Goal: Feedback & Contribution: Leave review/rating

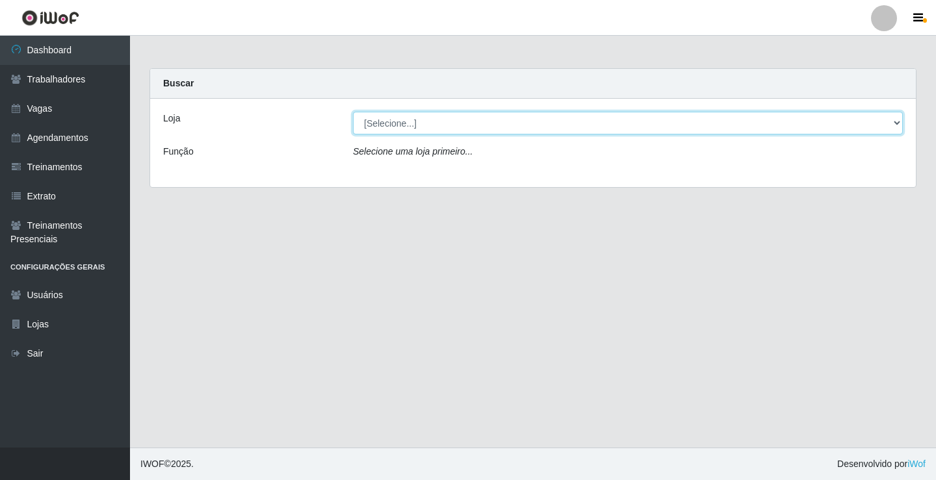
drag, startPoint x: 382, startPoint y: 125, endPoint x: 399, endPoint y: 119, distance: 17.9
click at [399, 119] on select "[Selecione...] Edilicya Supermercado" at bounding box center [628, 123] width 550 height 23
select select "460"
click at [353, 112] on select "[Selecione...] Edilicya Supermercado" at bounding box center [628, 123] width 550 height 23
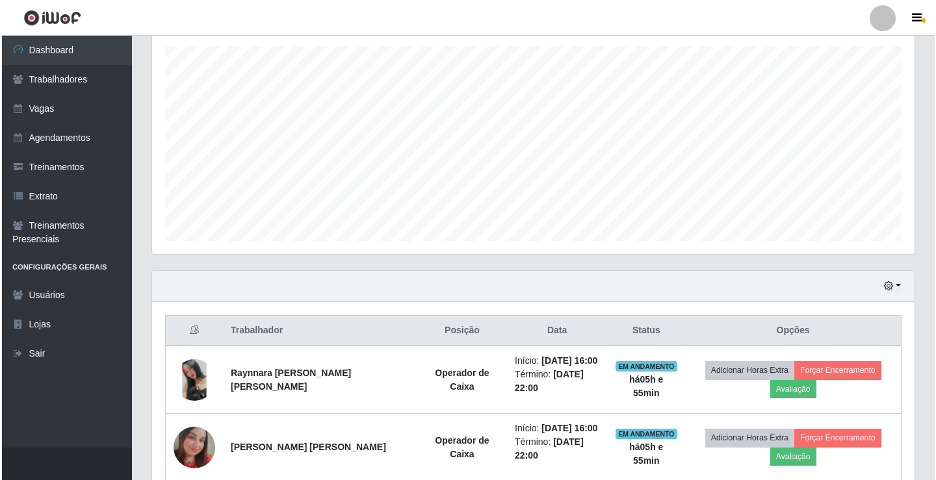
scroll to position [287, 0]
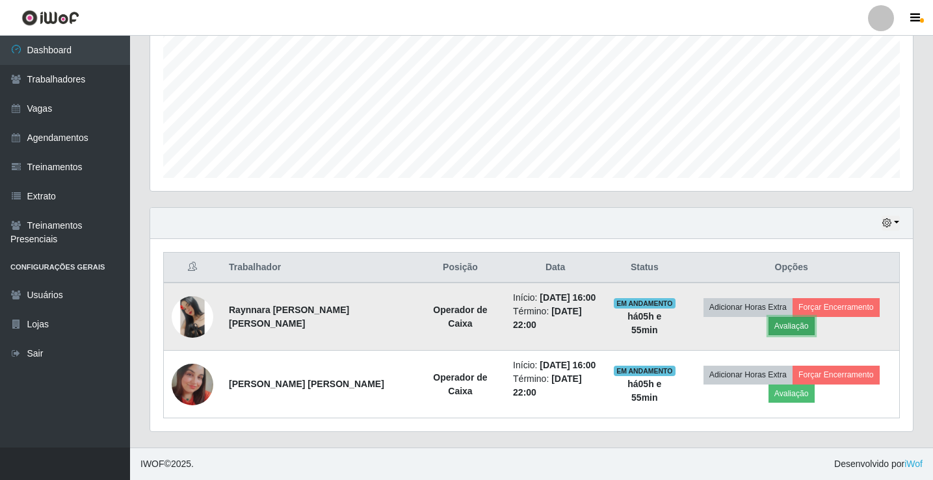
click at [789, 328] on button "Avaliação" at bounding box center [791, 326] width 46 height 18
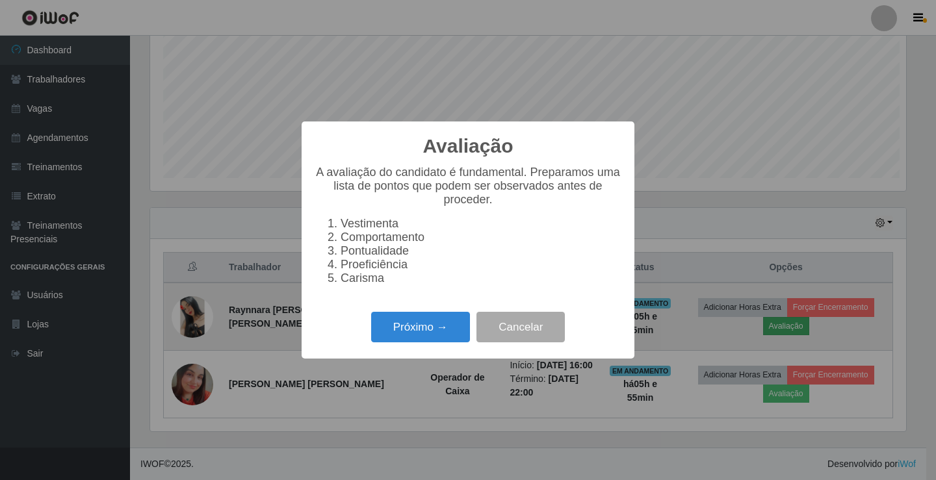
scroll to position [270, 756]
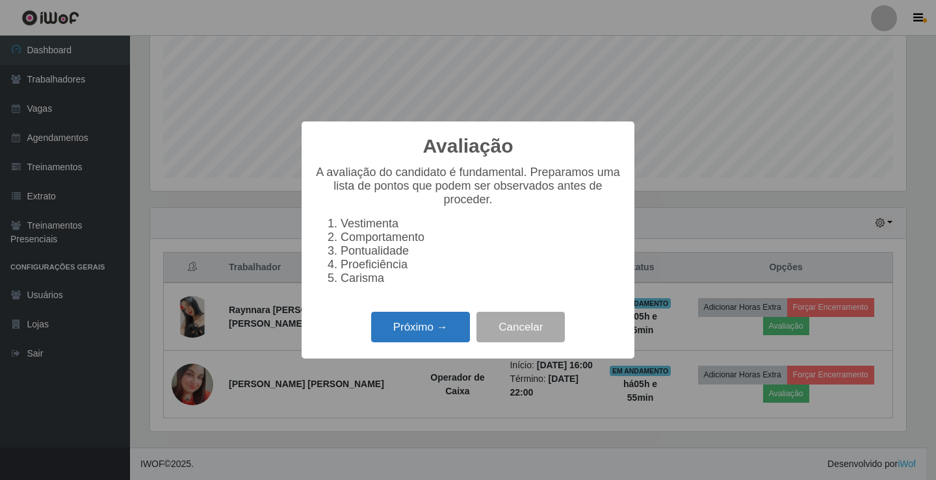
click at [423, 321] on button "Próximo →" at bounding box center [420, 327] width 99 height 31
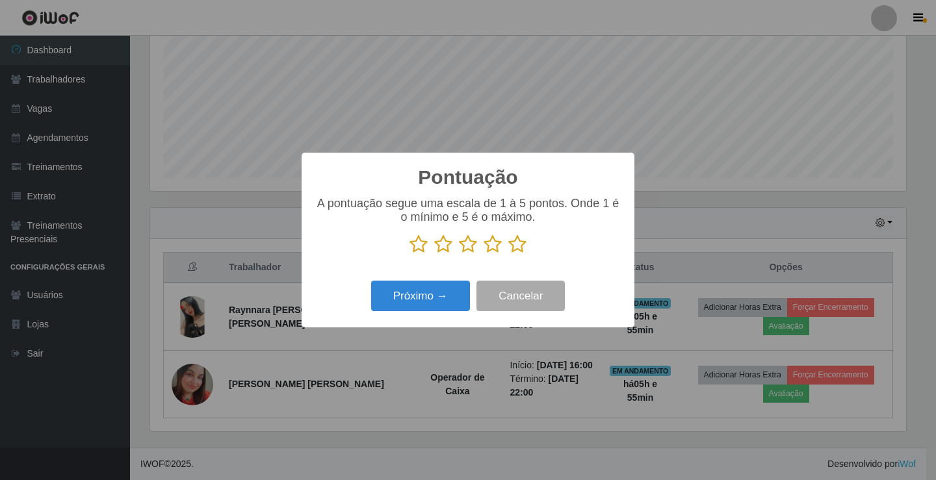
scroll to position [649867, 649380]
click at [423, 321] on div "Pontuação × A pontuação segue uma escala de 1 à 5 pontos. Onde 1 é o mínimo e 5…" at bounding box center [468, 240] width 333 height 175
click at [525, 241] on icon at bounding box center [517, 245] width 18 height 20
click at [508, 254] on input "radio" at bounding box center [508, 254] width 0 height 0
click at [460, 298] on button "Próximo →" at bounding box center [420, 296] width 99 height 31
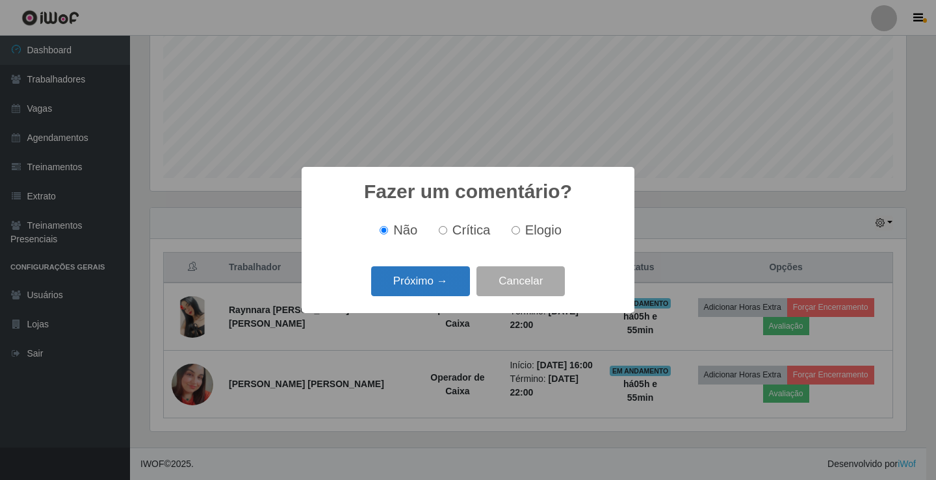
click at [457, 296] on button "Próximo →" at bounding box center [420, 282] width 99 height 31
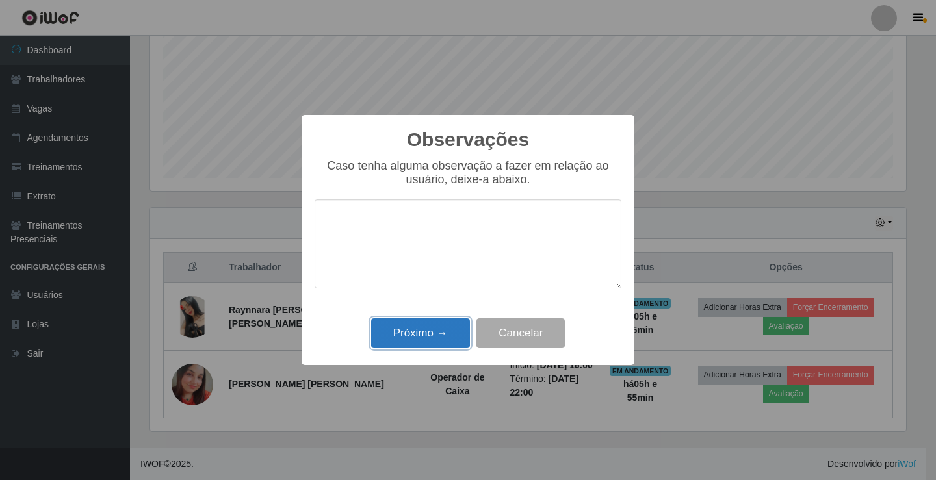
click at [423, 346] on button "Próximo →" at bounding box center [420, 334] width 99 height 31
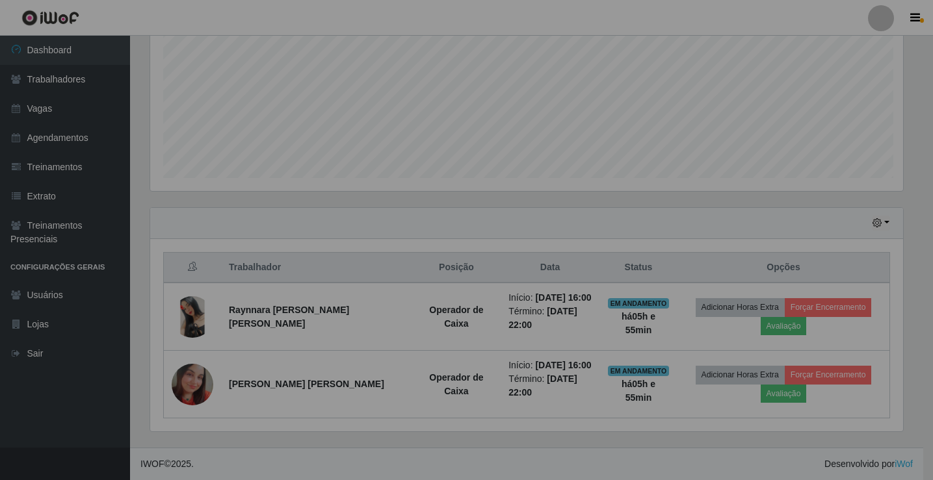
scroll to position [270, 763]
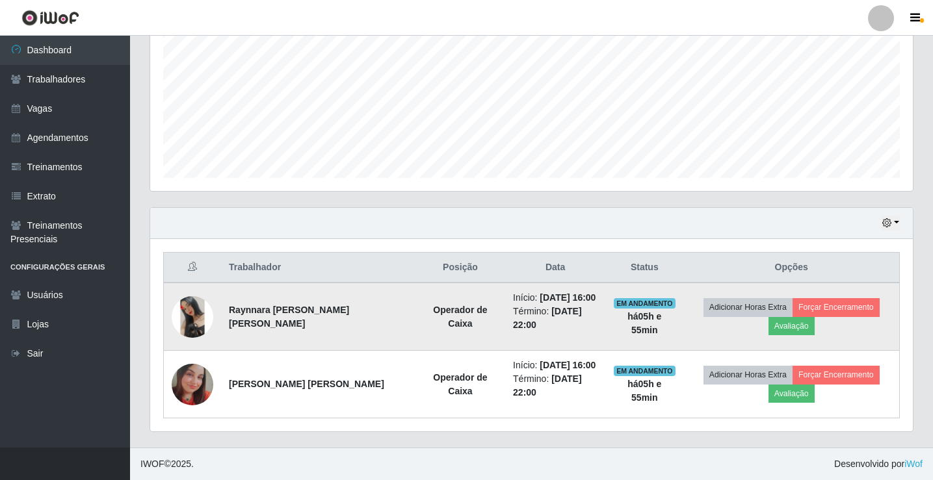
click at [837, 297] on td "Adicionar Horas Extra Forçar Encerramento Avaliação" at bounding box center [791, 317] width 216 height 68
click at [837, 303] on button "Forçar Encerramento" at bounding box center [836, 307] width 87 height 18
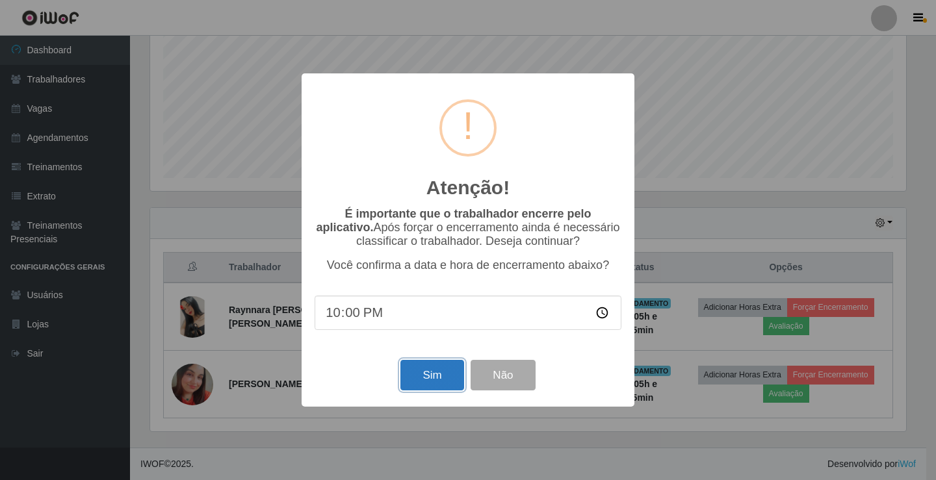
click at [411, 381] on button "Sim" at bounding box center [431, 375] width 63 height 31
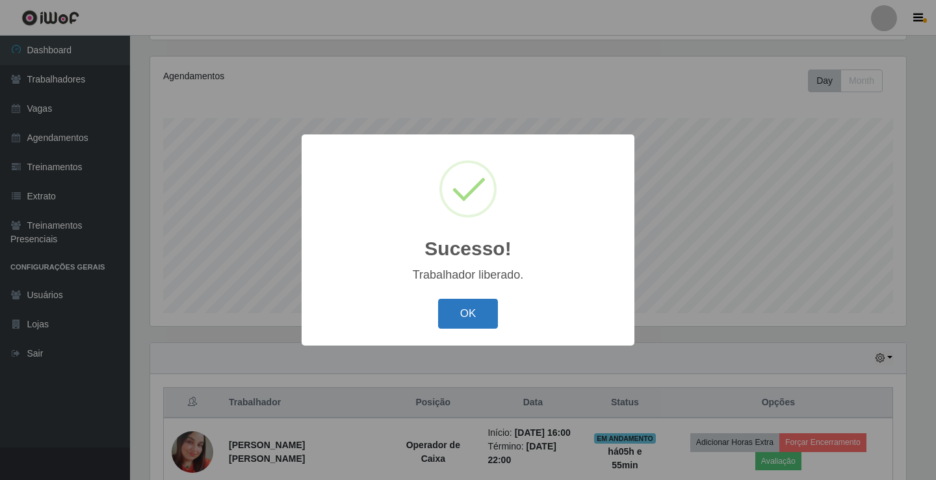
click at [464, 306] on button "OK" at bounding box center [468, 314] width 60 height 31
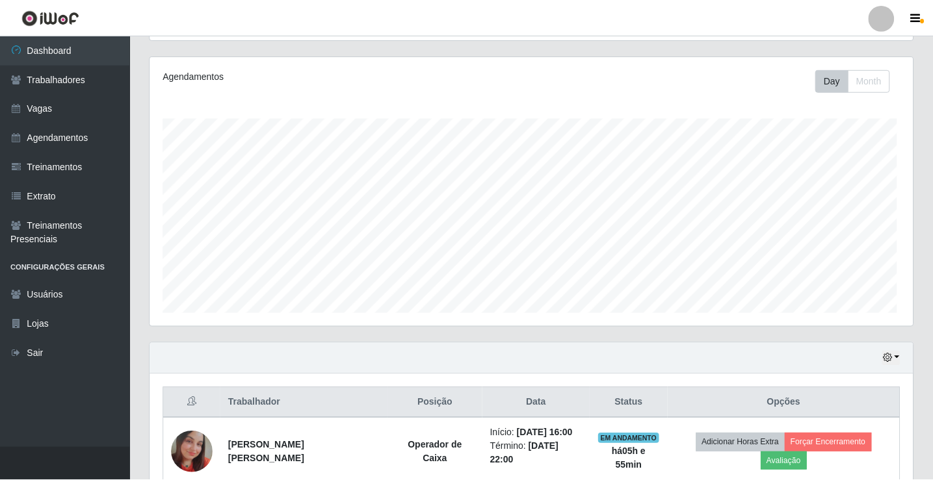
scroll to position [270, 763]
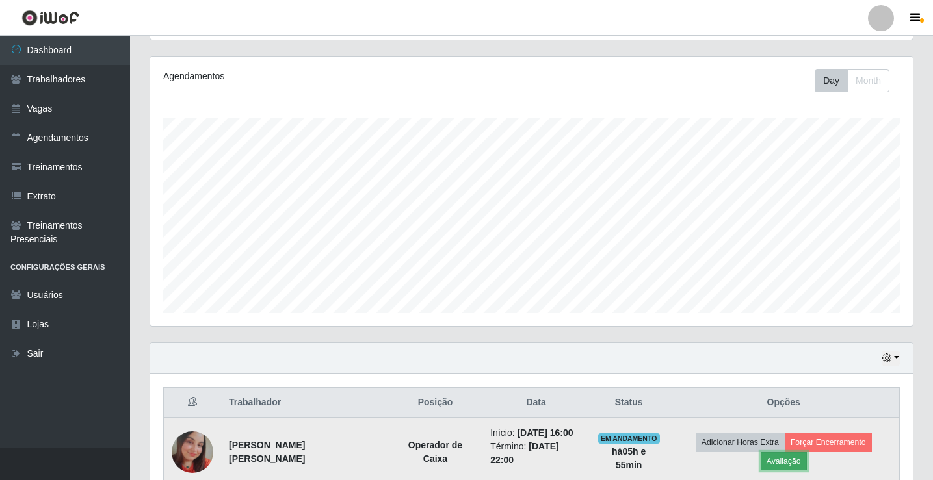
click at [783, 456] on button "Avaliação" at bounding box center [784, 461] width 46 height 18
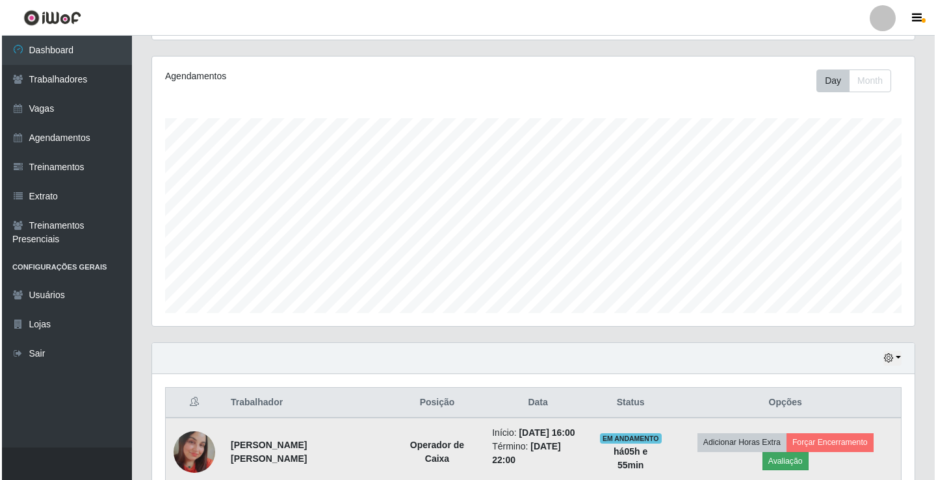
scroll to position [270, 756]
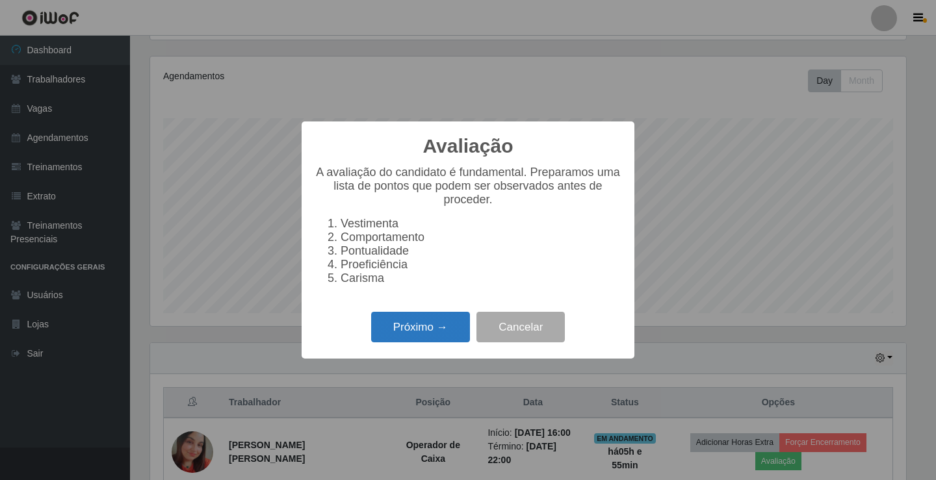
click at [420, 328] on button "Próximo →" at bounding box center [420, 327] width 99 height 31
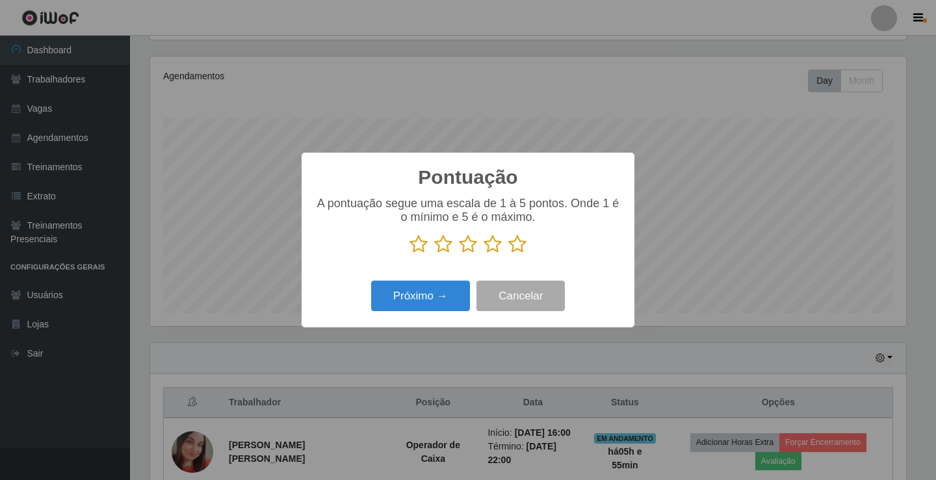
click at [517, 246] on icon at bounding box center [517, 245] width 18 height 20
click at [508, 254] on input "radio" at bounding box center [508, 254] width 0 height 0
click at [451, 306] on button "Próximo →" at bounding box center [420, 296] width 99 height 31
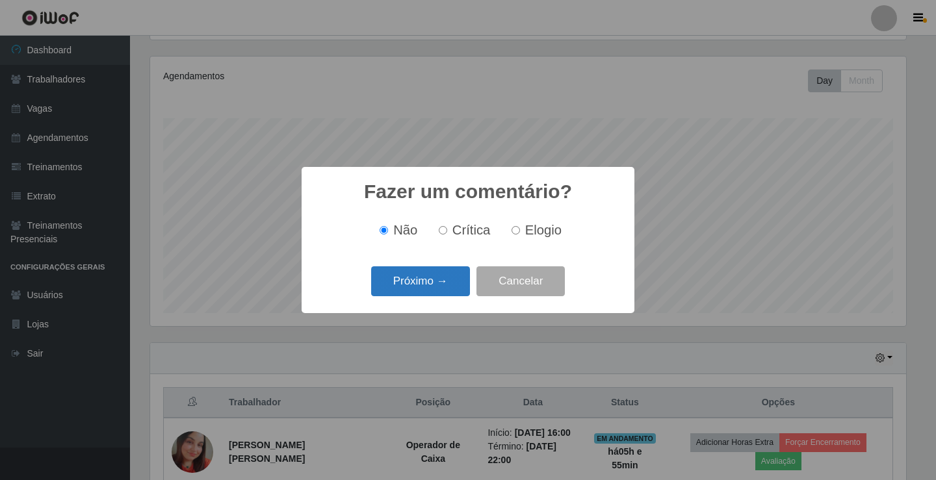
click at [443, 274] on button "Próximo →" at bounding box center [420, 282] width 99 height 31
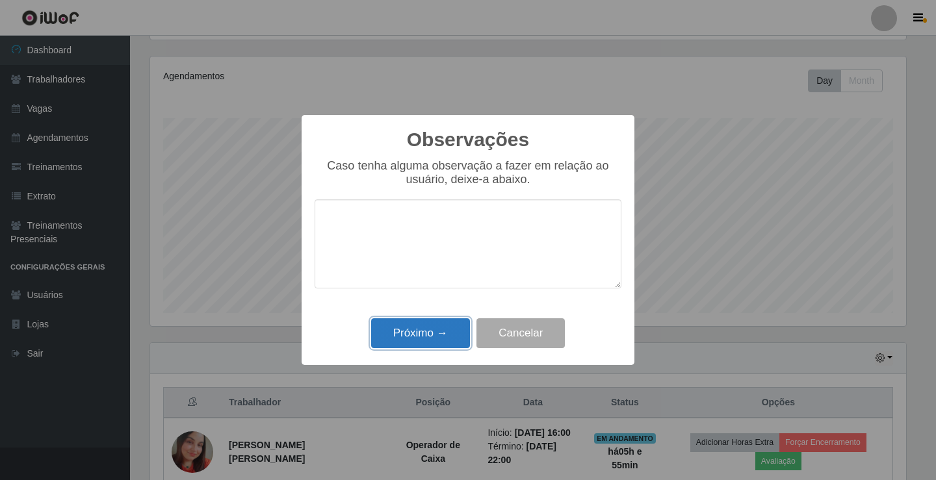
click at [440, 326] on button "Próximo →" at bounding box center [420, 334] width 99 height 31
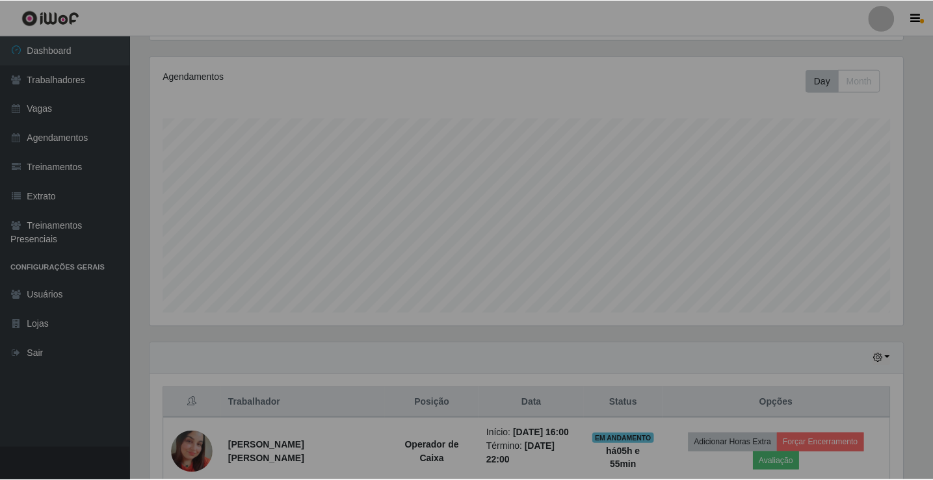
scroll to position [270, 763]
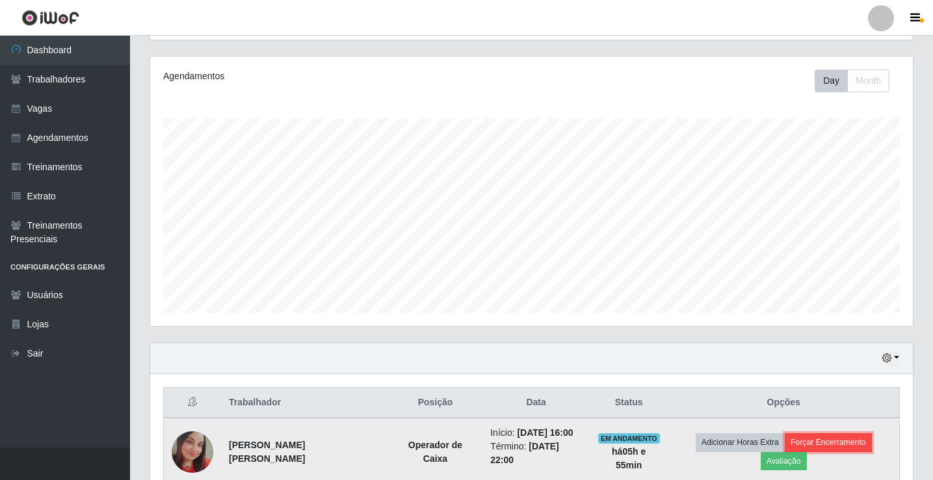
click at [852, 434] on button "Forçar Encerramento" at bounding box center [828, 443] width 87 height 18
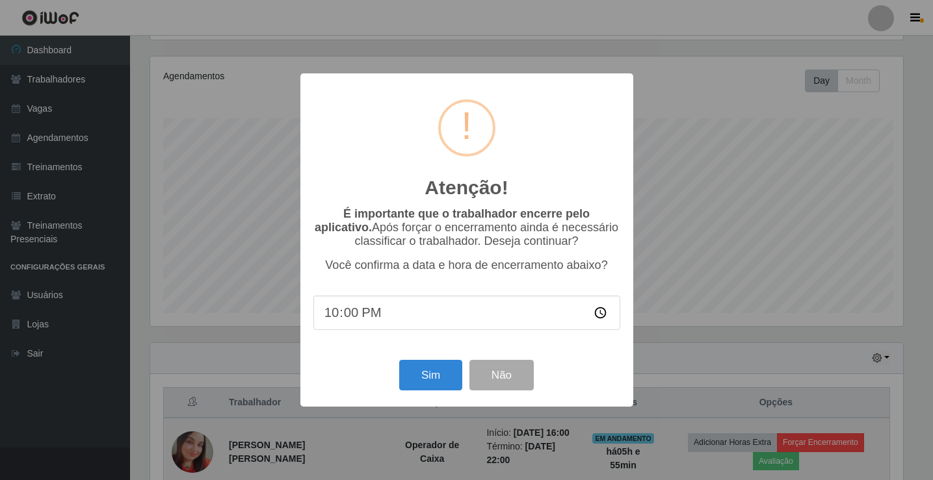
scroll to position [270, 756]
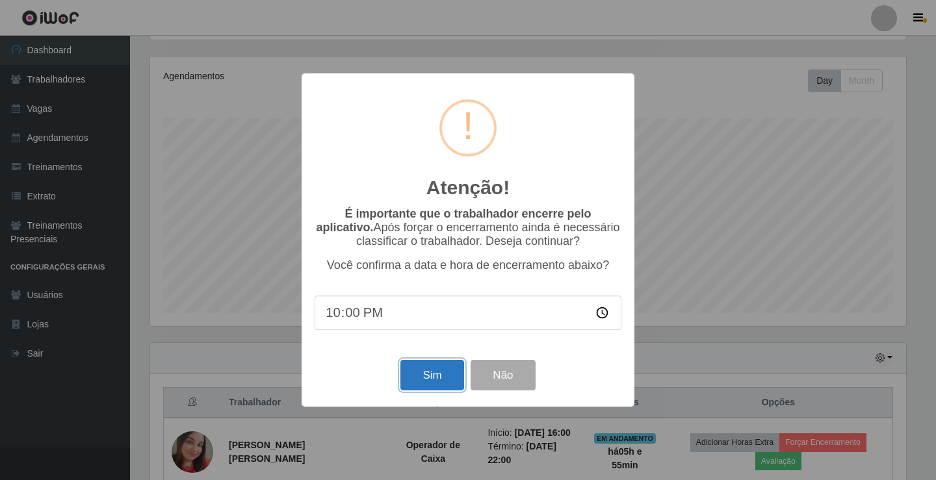
click at [419, 387] on button "Sim" at bounding box center [431, 375] width 63 height 31
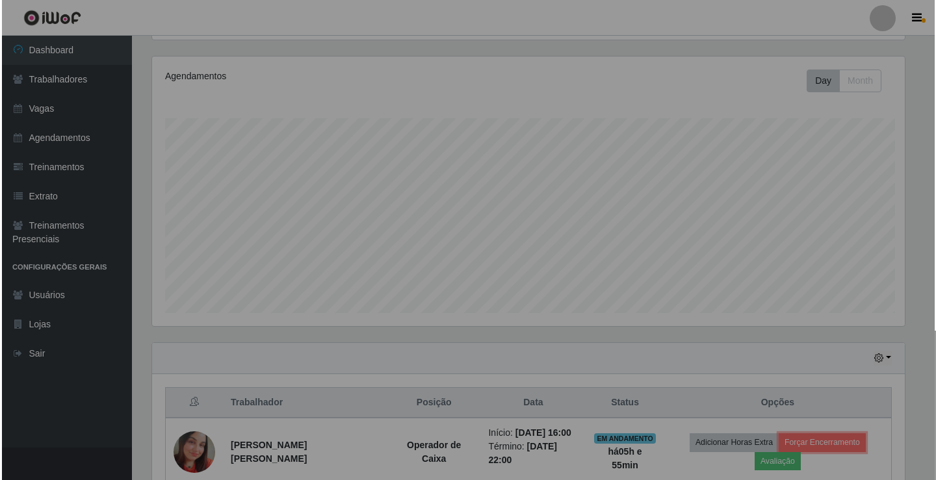
scroll to position [0, 0]
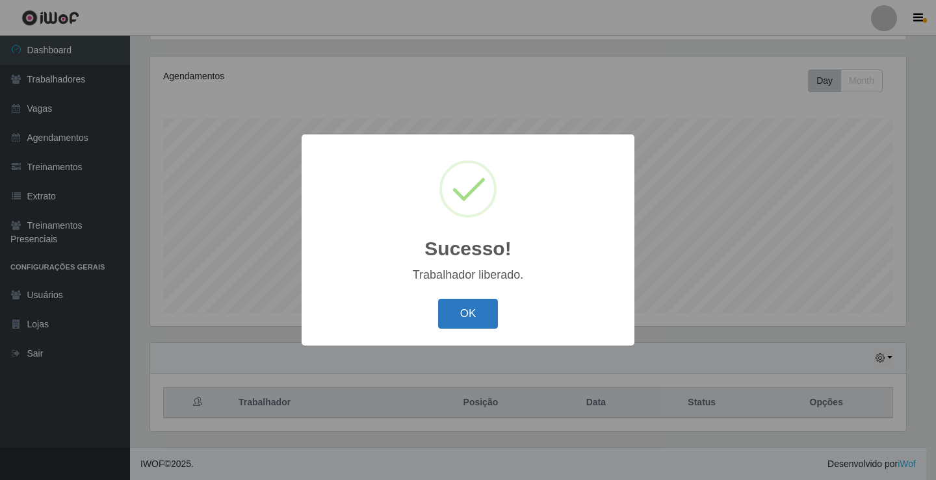
click at [457, 317] on button "OK" at bounding box center [468, 314] width 60 height 31
